Goal: Task Accomplishment & Management: Complete application form

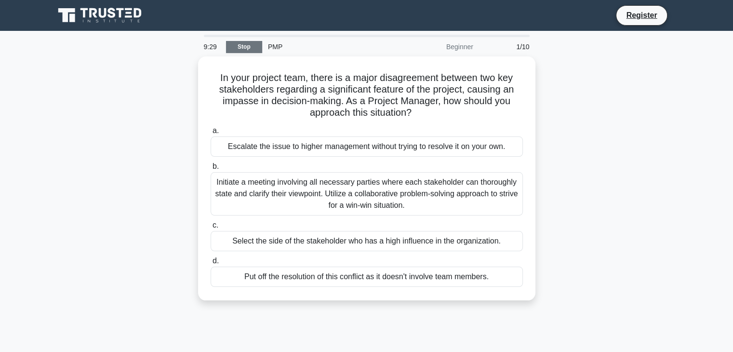
click at [249, 45] on link "Stop" at bounding box center [244, 47] width 36 height 12
click at [626, 13] on link "Register" at bounding box center [641, 15] width 42 height 12
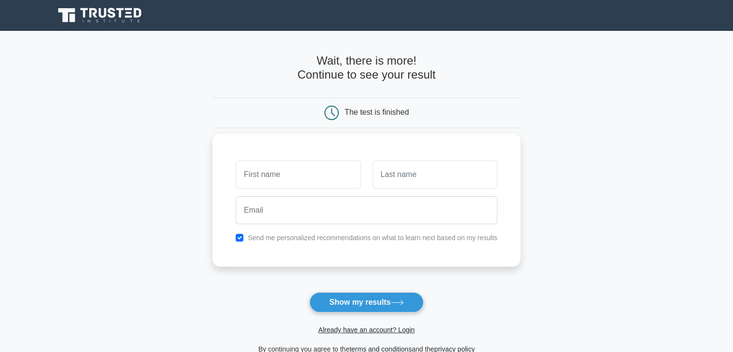
click at [260, 174] on input "text" at bounding box center [298, 175] width 125 height 28
type input "Lemessa"
click at [386, 174] on input "text" at bounding box center [435, 175] width 125 height 28
type input "Beyan"
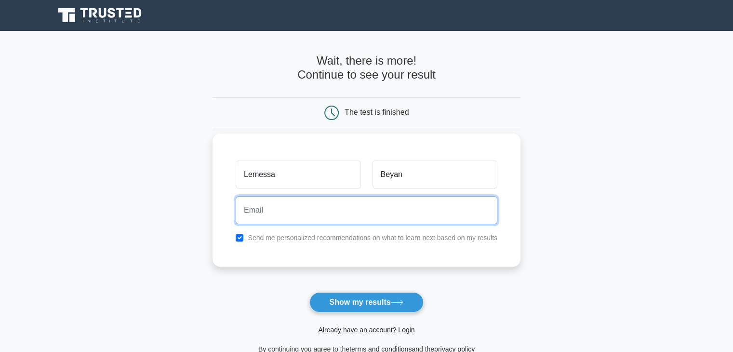
click at [314, 211] on input "email" at bounding box center [367, 210] width 262 height 28
type input "[EMAIL_ADDRESS][DOMAIN_NAME]"
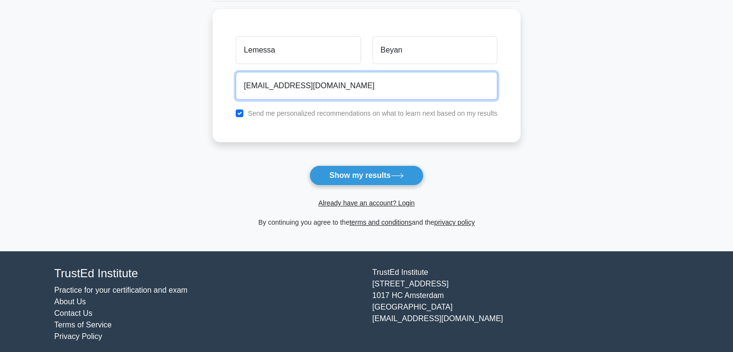
scroll to position [132, 0]
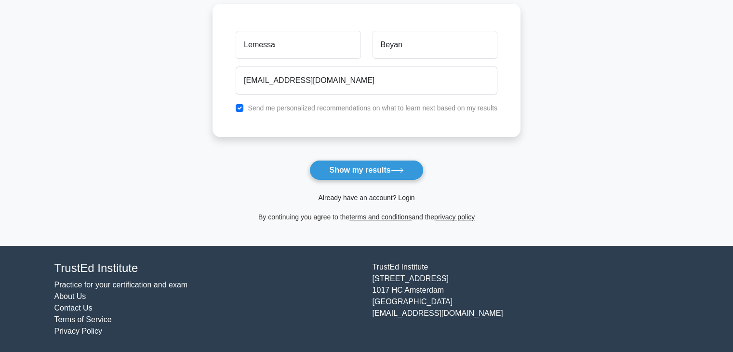
click at [381, 197] on link "Already have an account? Login" at bounding box center [366, 198] width 96 height 8
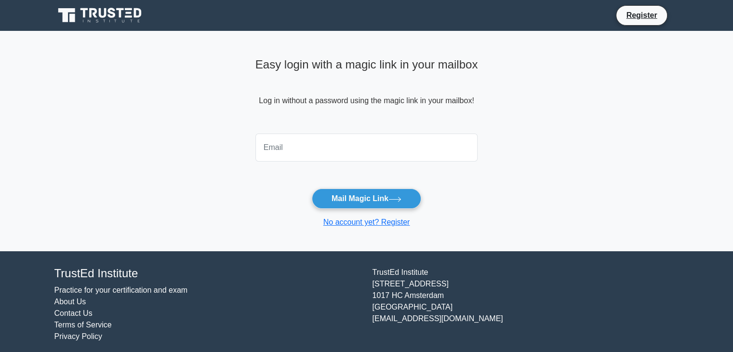
click at [276, 147] on input "email" at bounding box center [366, 148] width 223 height 28
type input "[EMAIL_ADDRESS][DOMAIN_NAME]"
click at [396, 221] on link "No account yet? Register" at bounding box center [366, 222] width 87 height 8
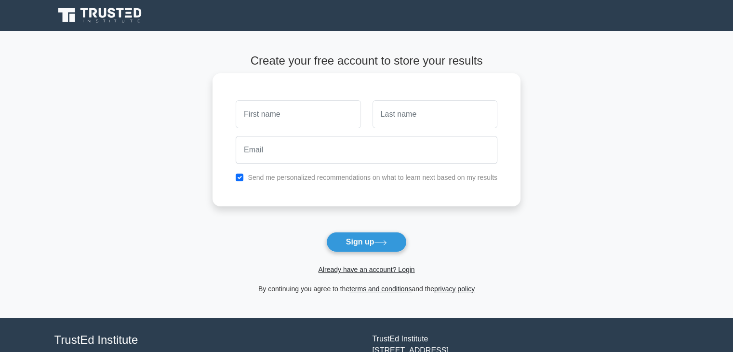
click at [278, 120] on input "text" at bounding box center [298, 114] width 125 height 28
type input "Lemessa"
click at [401, 120] on input "text" at bounding box center [435, 114] width 125 height 28
type input "Beyan"
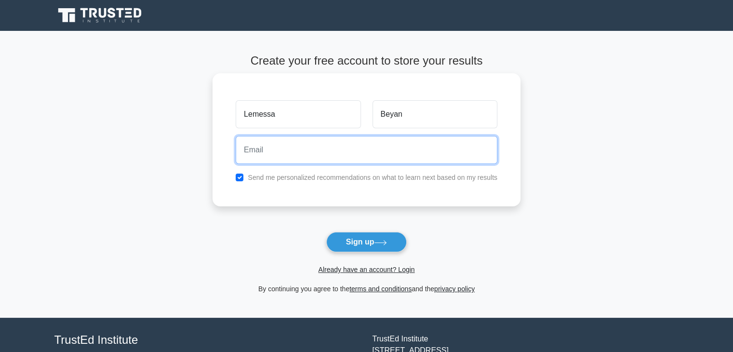
click at [256, 154] on input "email" at bounding box center [367, 150] width 262 height 28
type input "[EMAIL_ADDRESS][DOMAIN_NAME]"
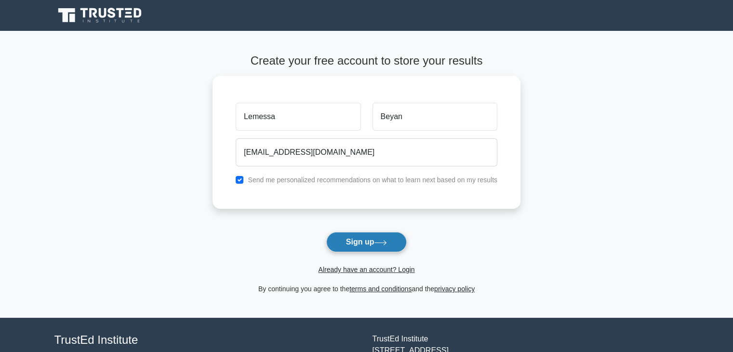
click at [359, 242] on button "Sign up" at bounding box center [366, 242] width 81 height 20
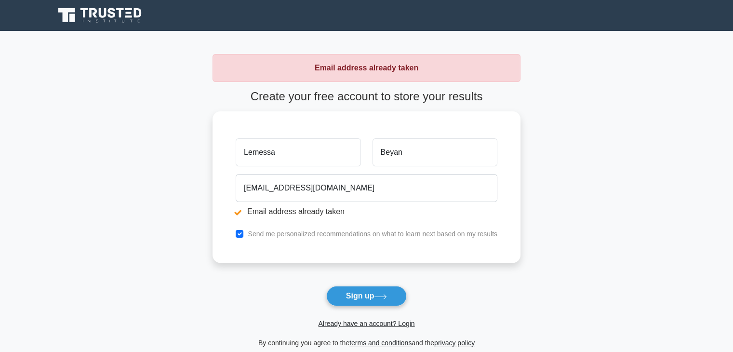
click at [585, 89] on main "Email address already taken Create your free account to store your results Leme…" at bounding box center [366, 201] width 733 height 341
click at [363, 323] on link "Already have an account? Login" at bounding box center [366, 324] width 96 height 8
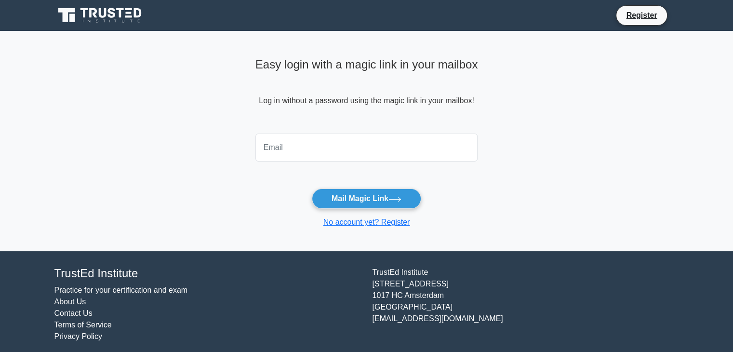
click at [301, 147] on input "email" at bounding box center [366, 148] width 223 height 28
type input "[EMAIL_ADDRESS][DOMAIN_NAME]"
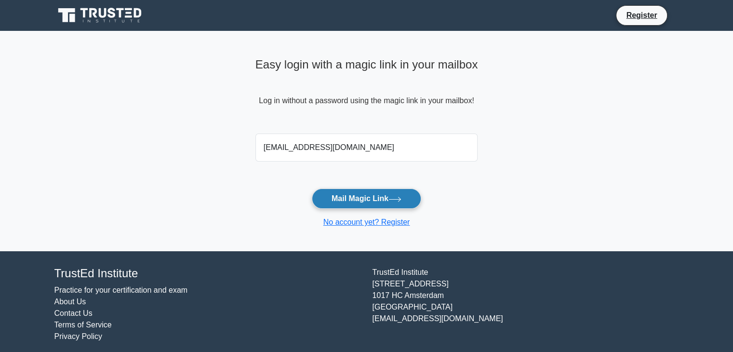
click at [348, 194] on button "Mail Magic Link" at bounding box center [366, 198] width 109 height 20
